Goal: Navigation & Orientation: Find specific page/section

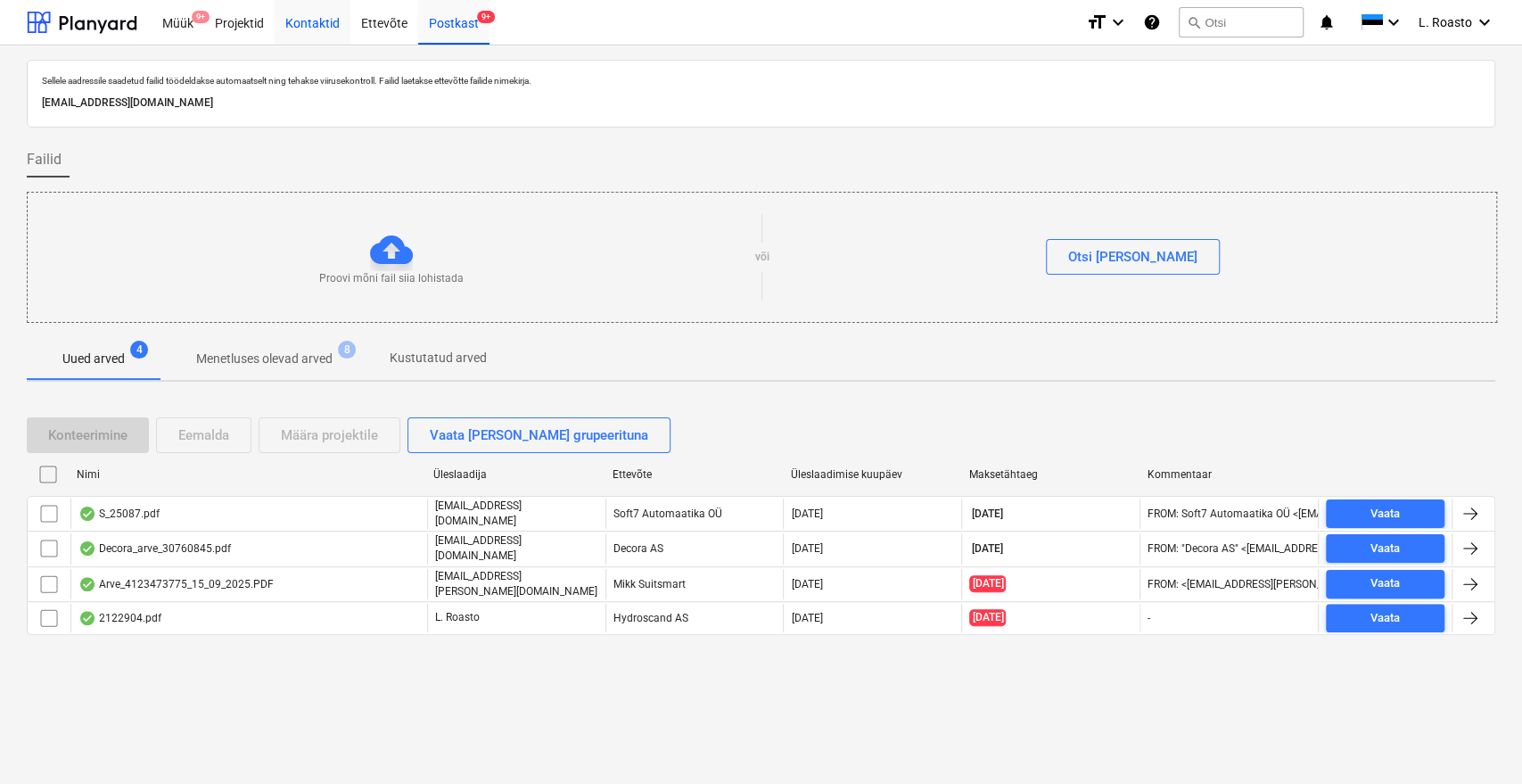
drag, startPoint x: 239, startPoint y: 6, endPoint x: 279, endPoint y: 30, distance: 46.6
click at [239, 6] on div "Projektid" at bounding box center [239, 22] width 70 height 45
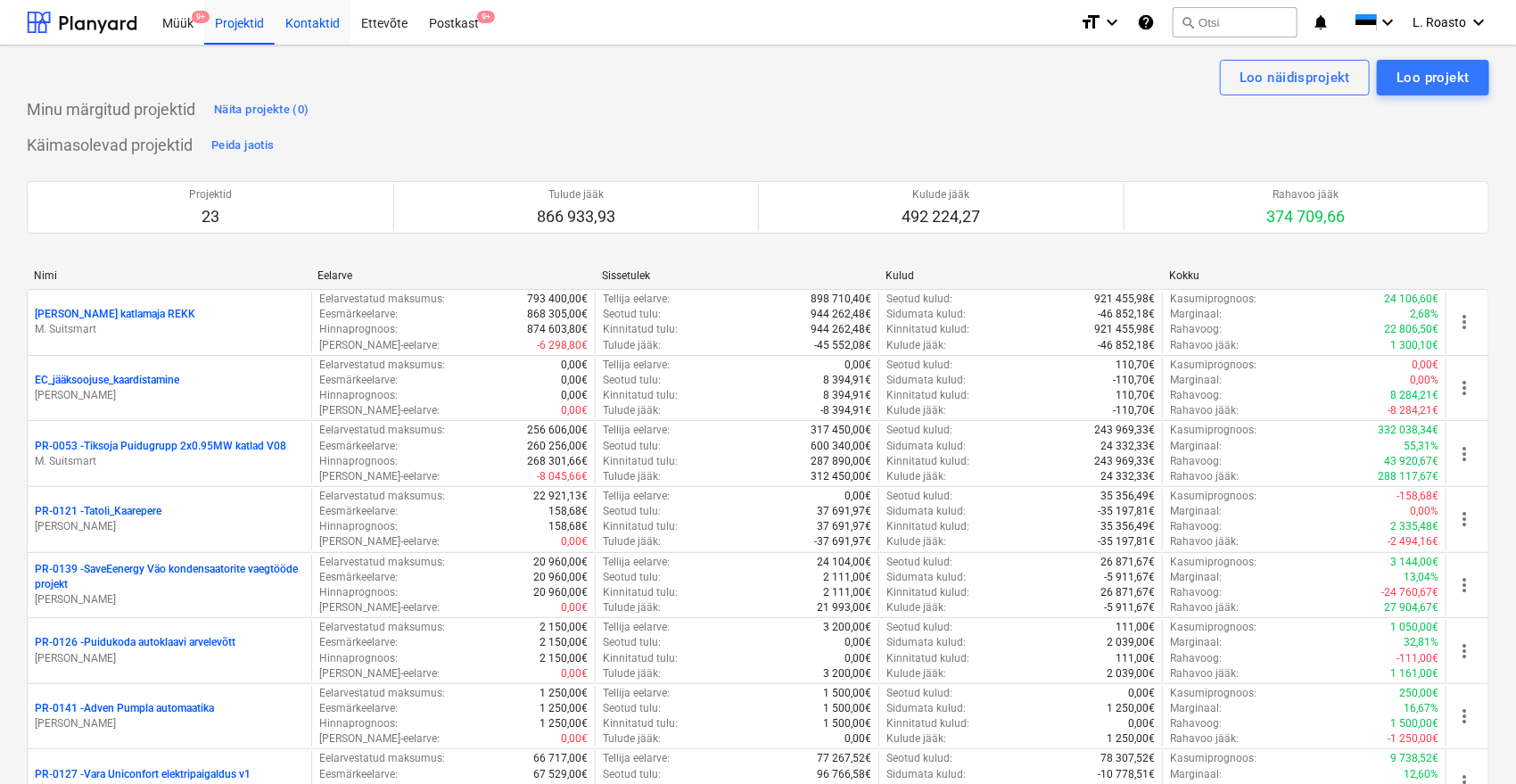
click at [282, 30] on div "Kontaktid" at bounding box center [313, 22] width 76 height 45
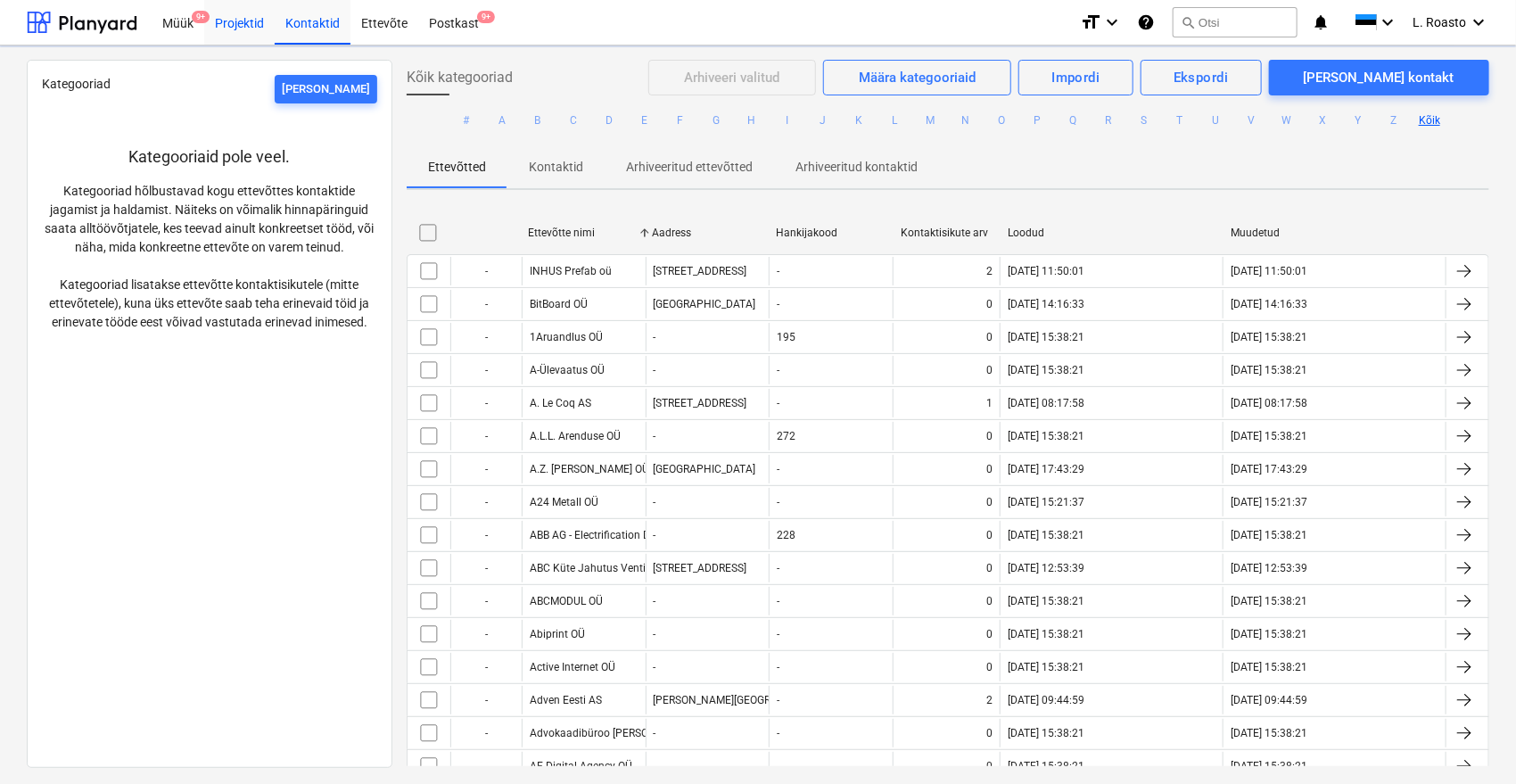
click at [224, 20] on div "Projektid" at bounding box center [239, 22] width 70 height 45
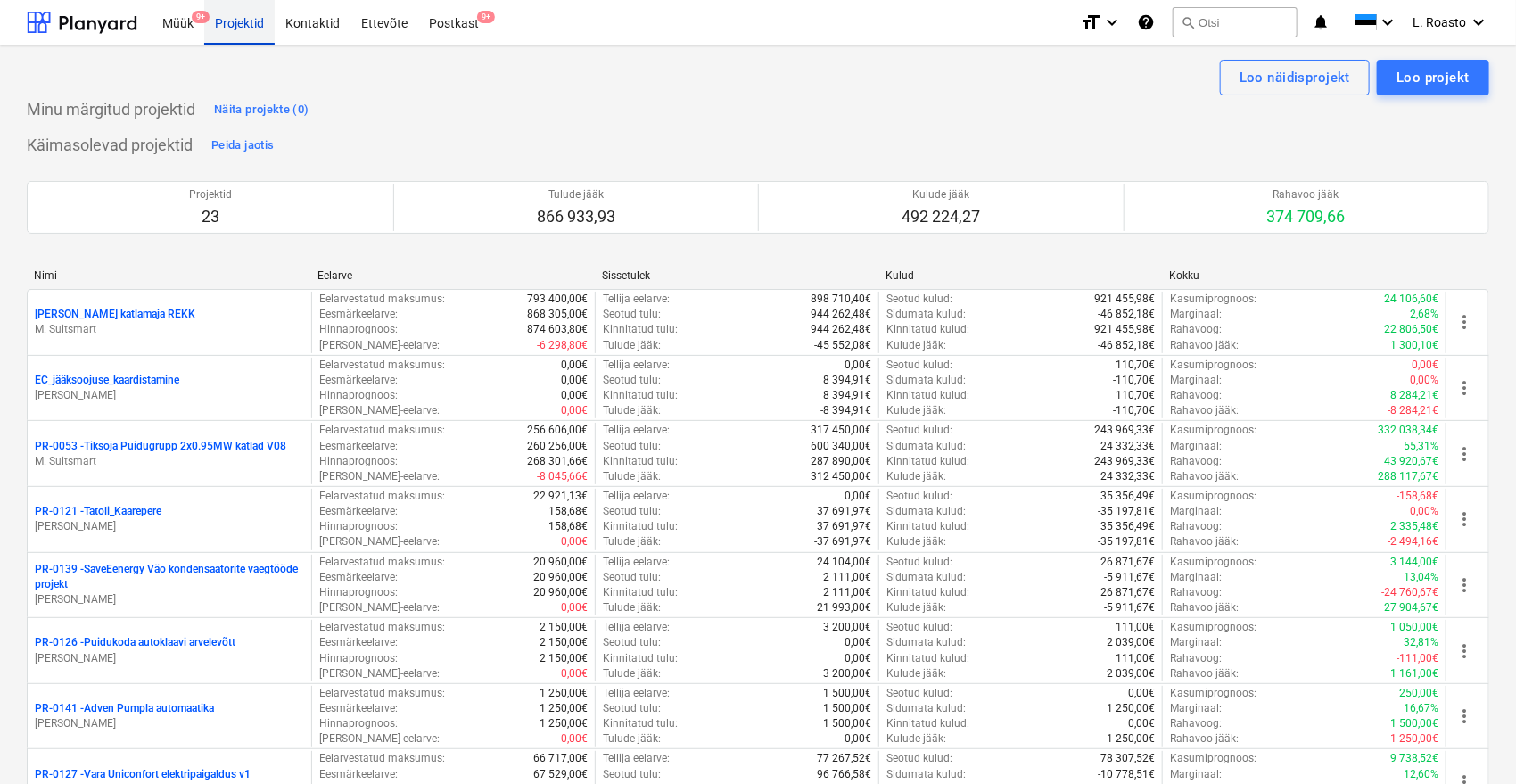
click at [246, 23] on div "Projektid" at bounding box center [239, 22] width 70 height 45
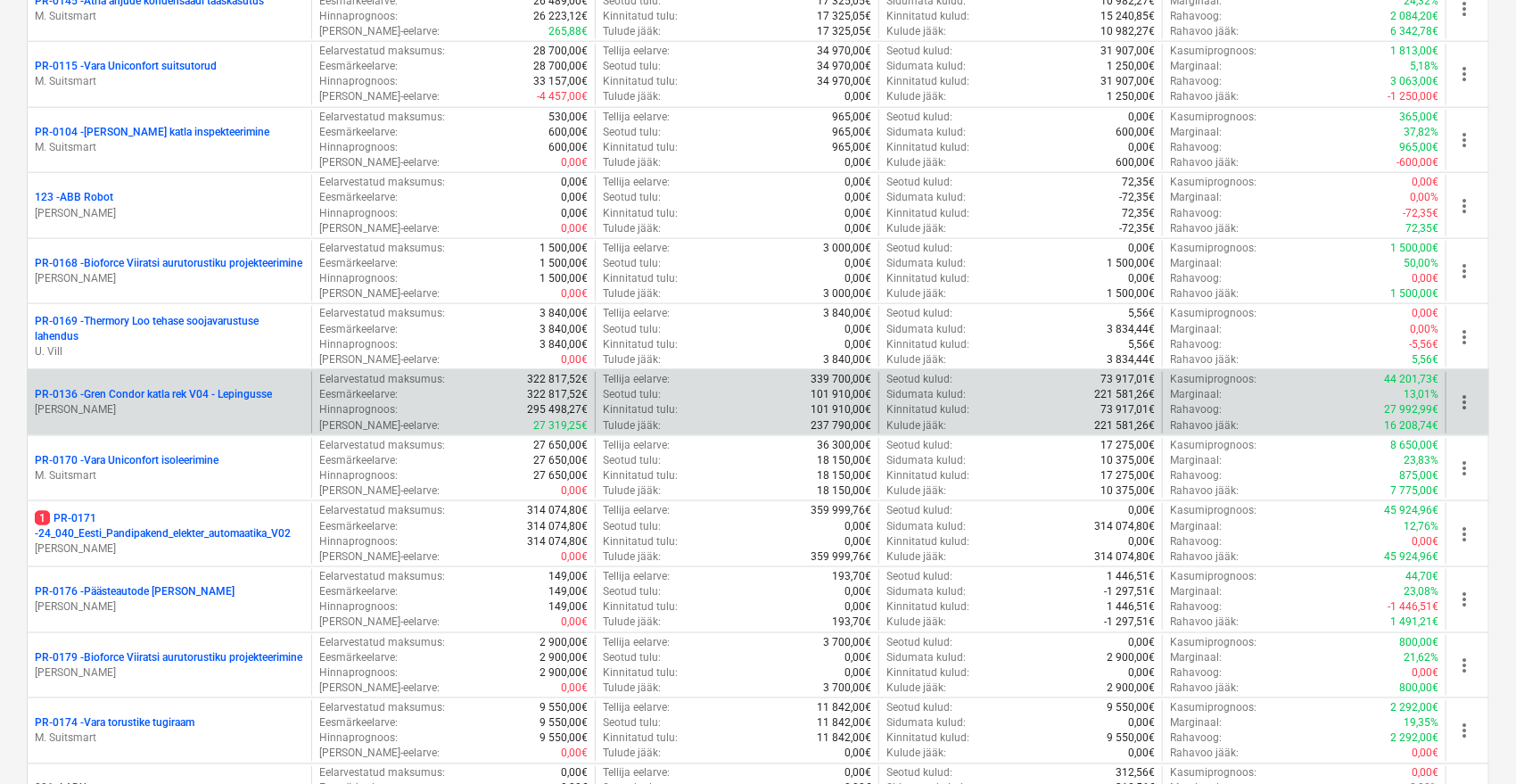
click at [193, 396] on p "PR-0136 - Gren Condor katla rek V04 - Lepingusse" at bounding box center [153, 394] width 238 height 15
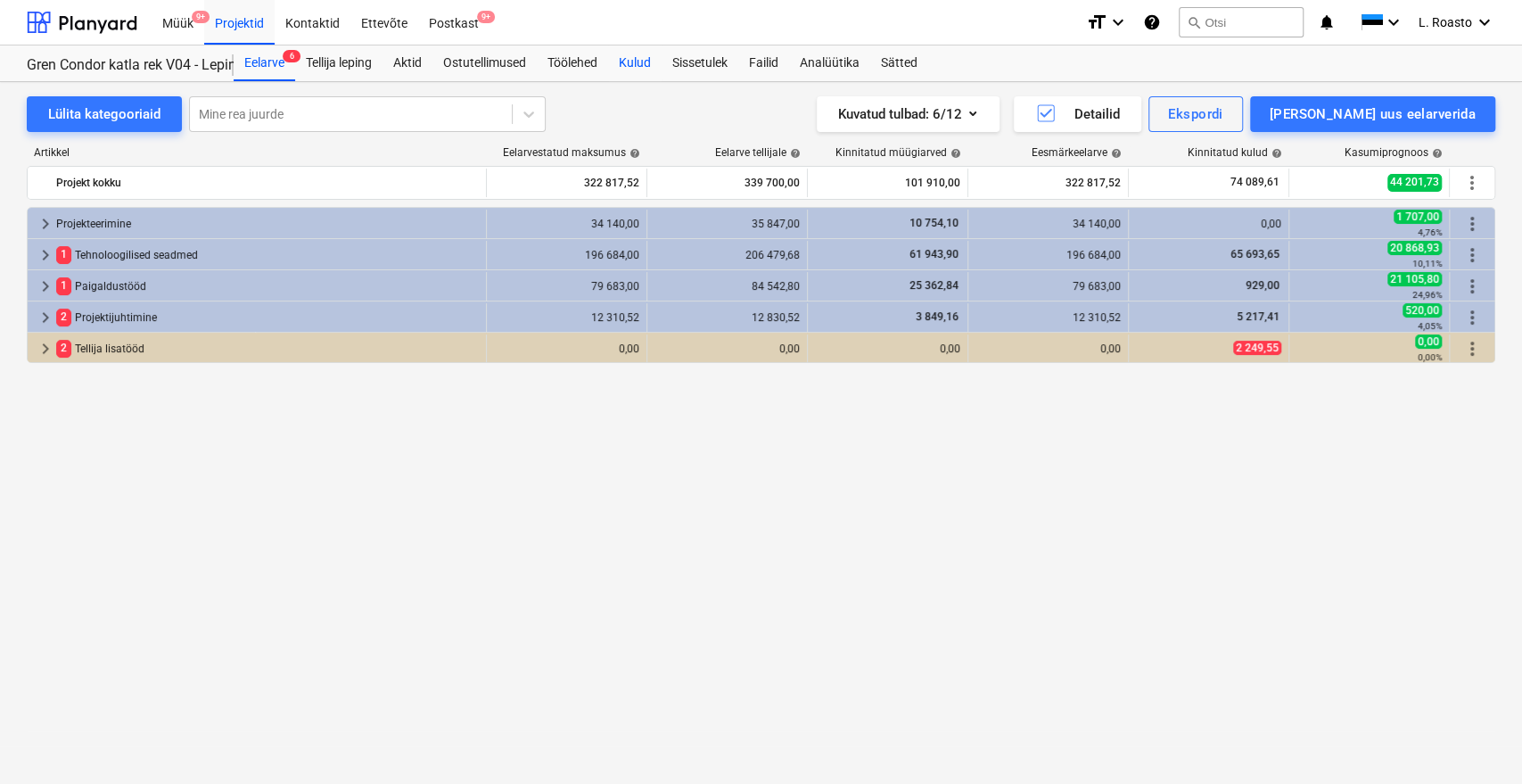
click at [632, 77] on div "Kulud" at bounding box center [634, 62] width 53 height 35
